Goal: Find specific page/section: Find specific page/section

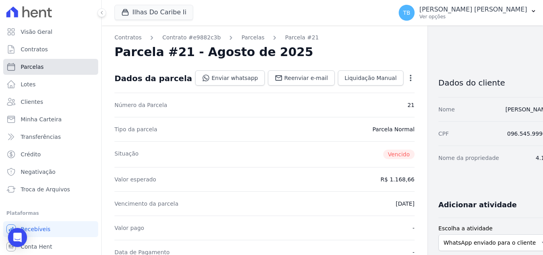
click at [32, 69] on span "Parcelas" at bounding box center [32, 67] width 23 height 8
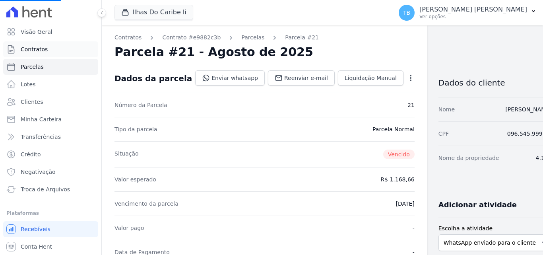
click at [53, 46] on link "Contratos" at bounding box center [50, 49] width 95 height 16
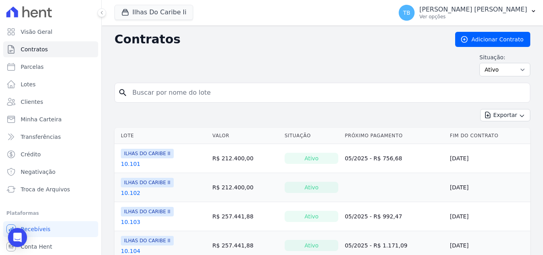
select select
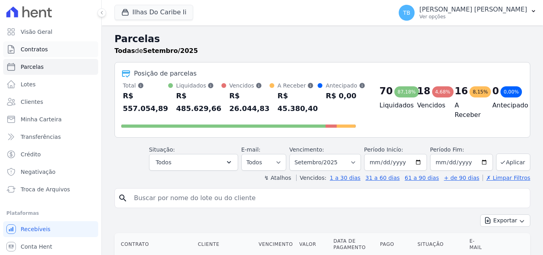
click at [48, 50] on link "Contratos" at bounding box center [50, 49] width 95 height 16
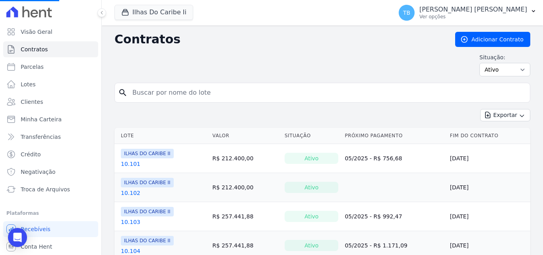
click at [151, 96] on input "search" at bounding box center [326, 93] width 399 height 16
